Goal: Check status: Check status

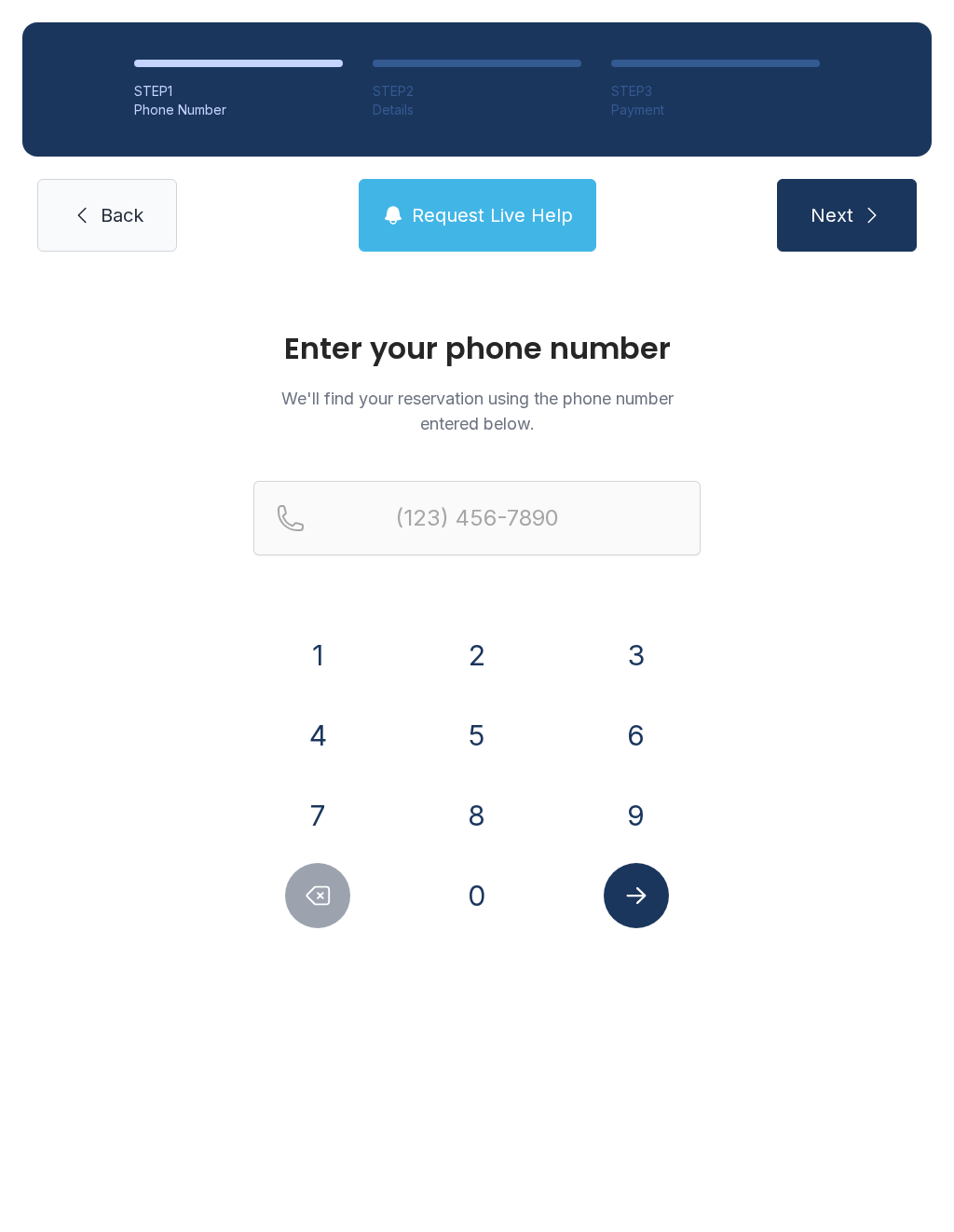
click at [661, 727] on button "6" at bounding box center [636, 735] width 65 height 66
click at [339, 825] on button "7" at bounding box center [318, 815] width 65 height 66
click at [489, 842] on button "8" at bounding box center [477, 815] width 65 height 66
click at [472, 729] on button "5" at bounding box center [477, 735] width 65 height 66
click at [621, 825] on button "9" at bounding box center [636, 815] width 65 height 66
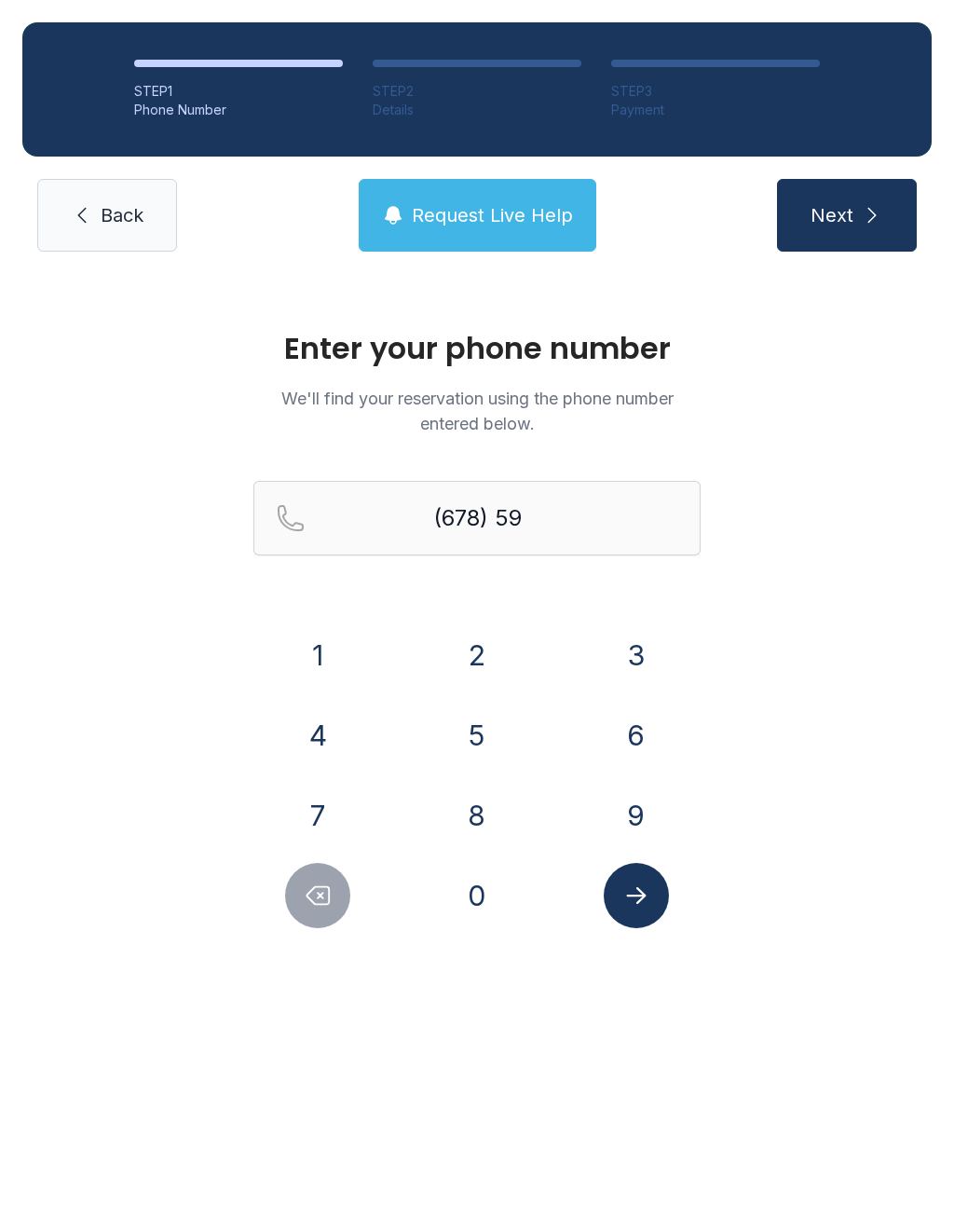
click at [477, 723] on button "5" at bounding box center [477, 735] width 65 height 66
click at [311, 846] on button "7" at bounding box center [318, 815] width 65 height 66
click at [483, 672] on button "2" at bounding box center [477, 655] width 65 height 66
click at [476, 912] on button "0" at bounding box center [477, 896] width 65 height 66
click at [634, 718] on button "6" at bounding box center [636, 735] width 65 height 66
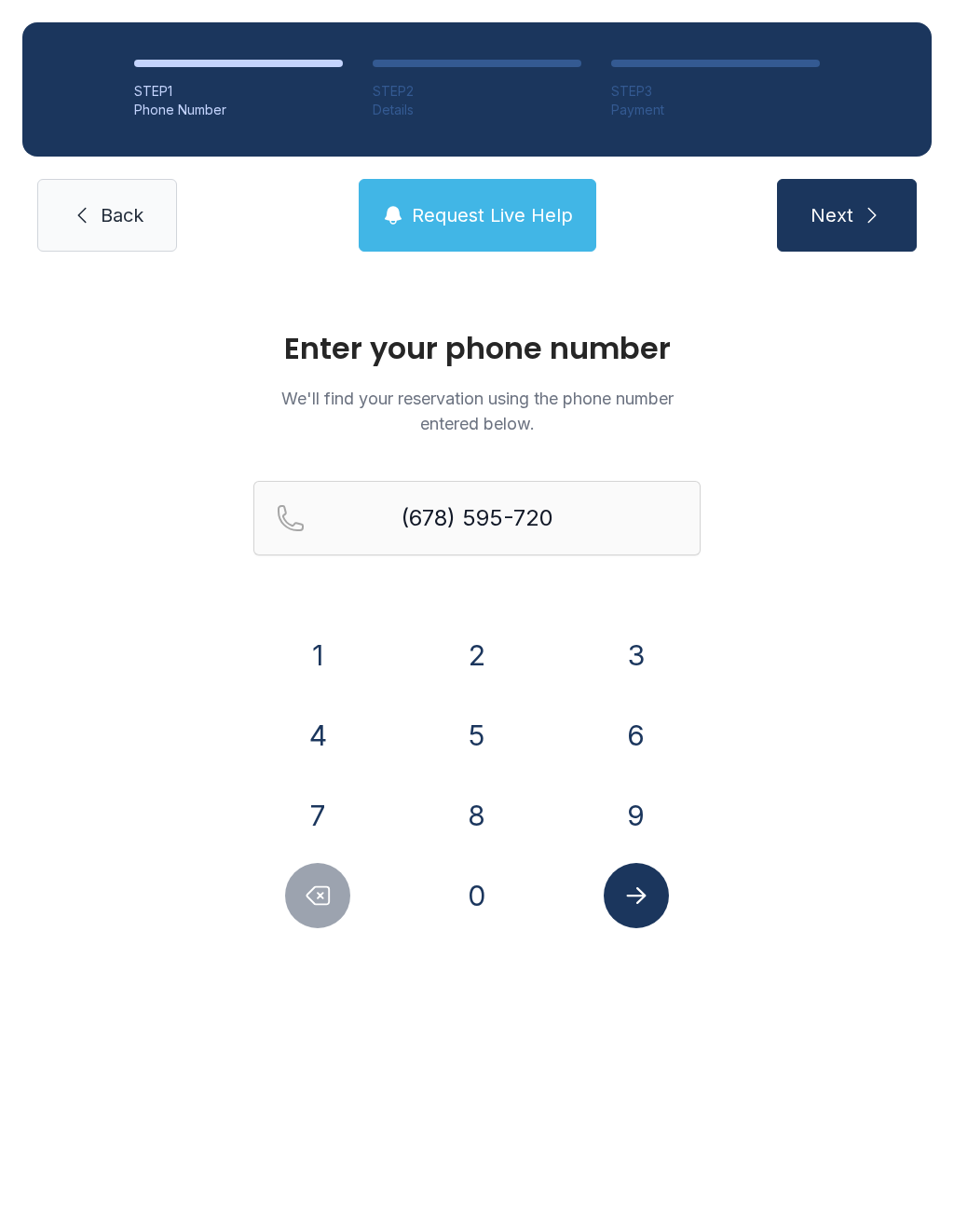
type input "[PHONE_NUMBER]"
click at [868, 169] on div "STEP 1 Phone Number STEP 2 Details STEP 3 Payment Back Request Live Help Next" at bounding box center [477, 137] width 954 height 274
click at [849, 237] on button "Next" at bounding box center [846, 215] width 140 height 72
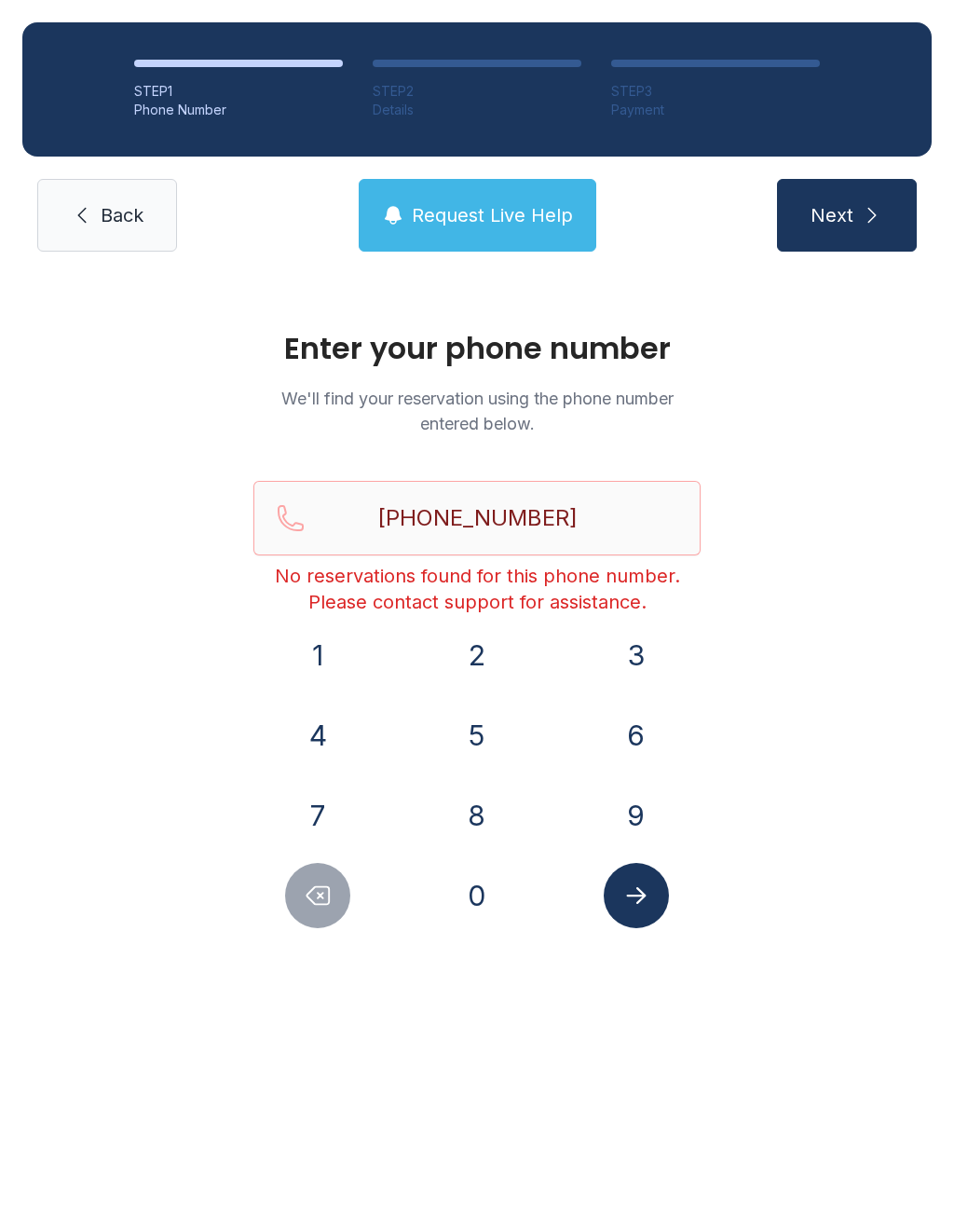
click at [646, 904] on icon "Submit lookup form" at bounding box center [636, 896] width 28 height 28
